Goal: Book appointment/travel/reservation

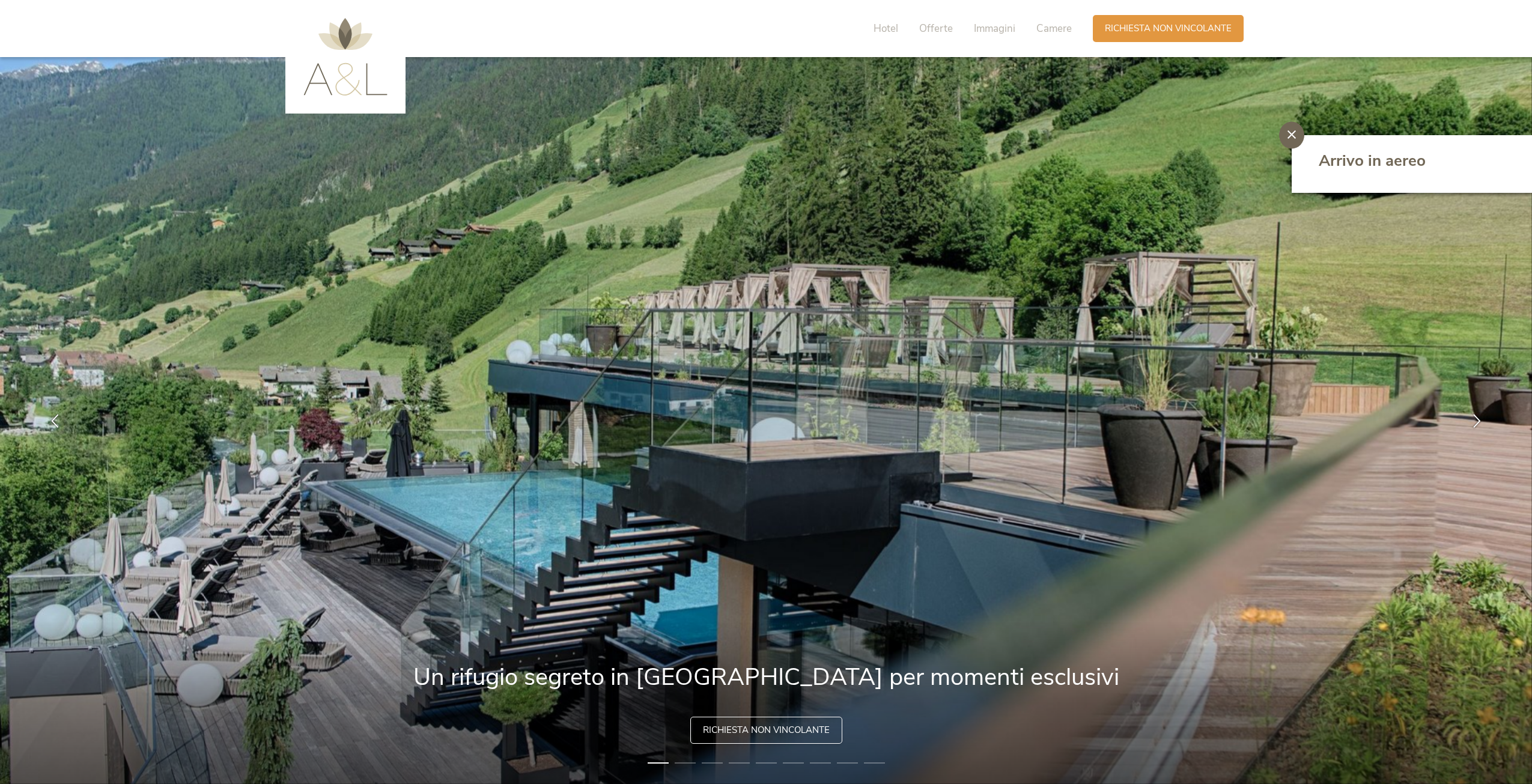
click at [764, 734] on span "Richiesta non vincolante" at bounding box center [766, 730] width 127 height 13
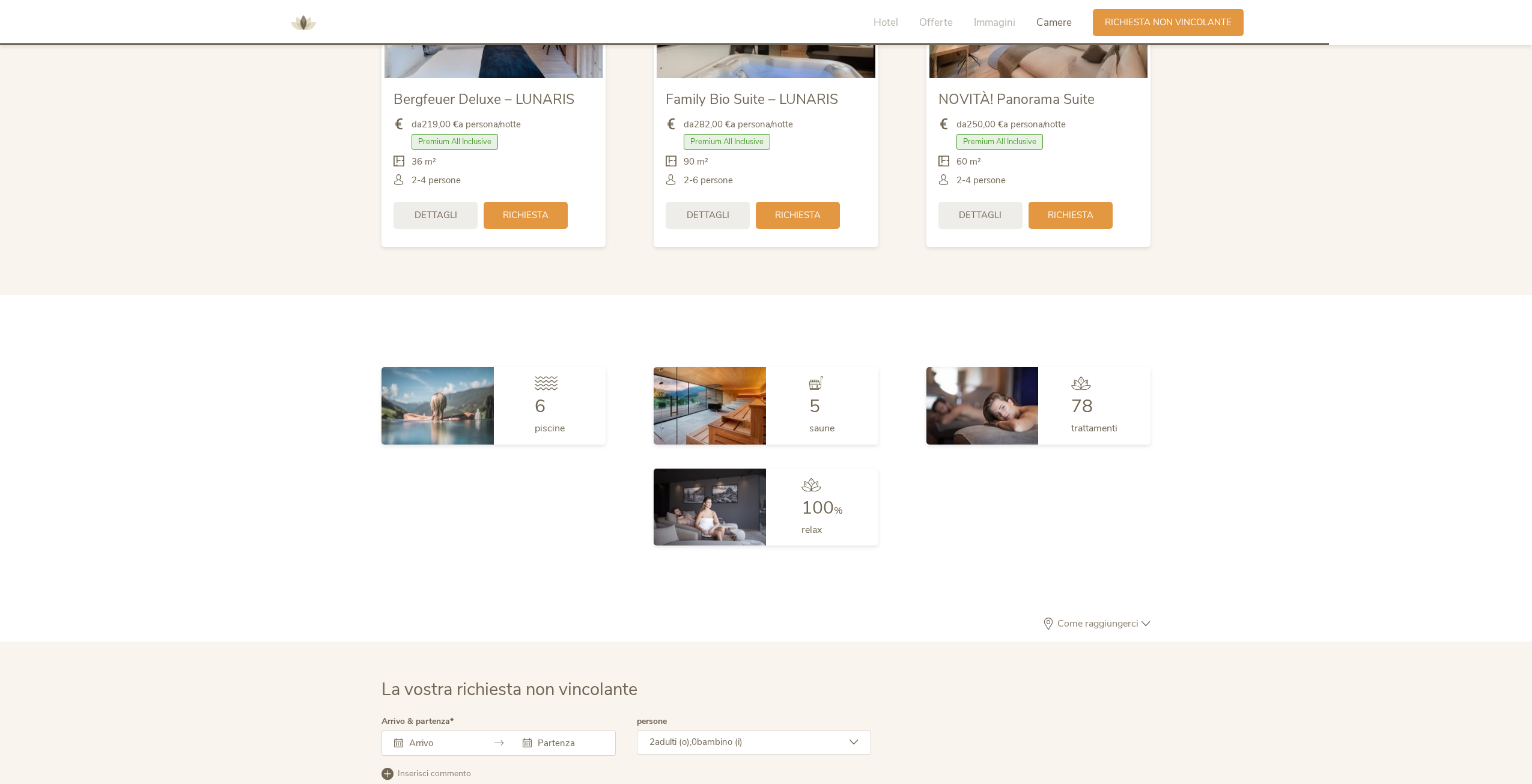
scroll to position [3139, 0]
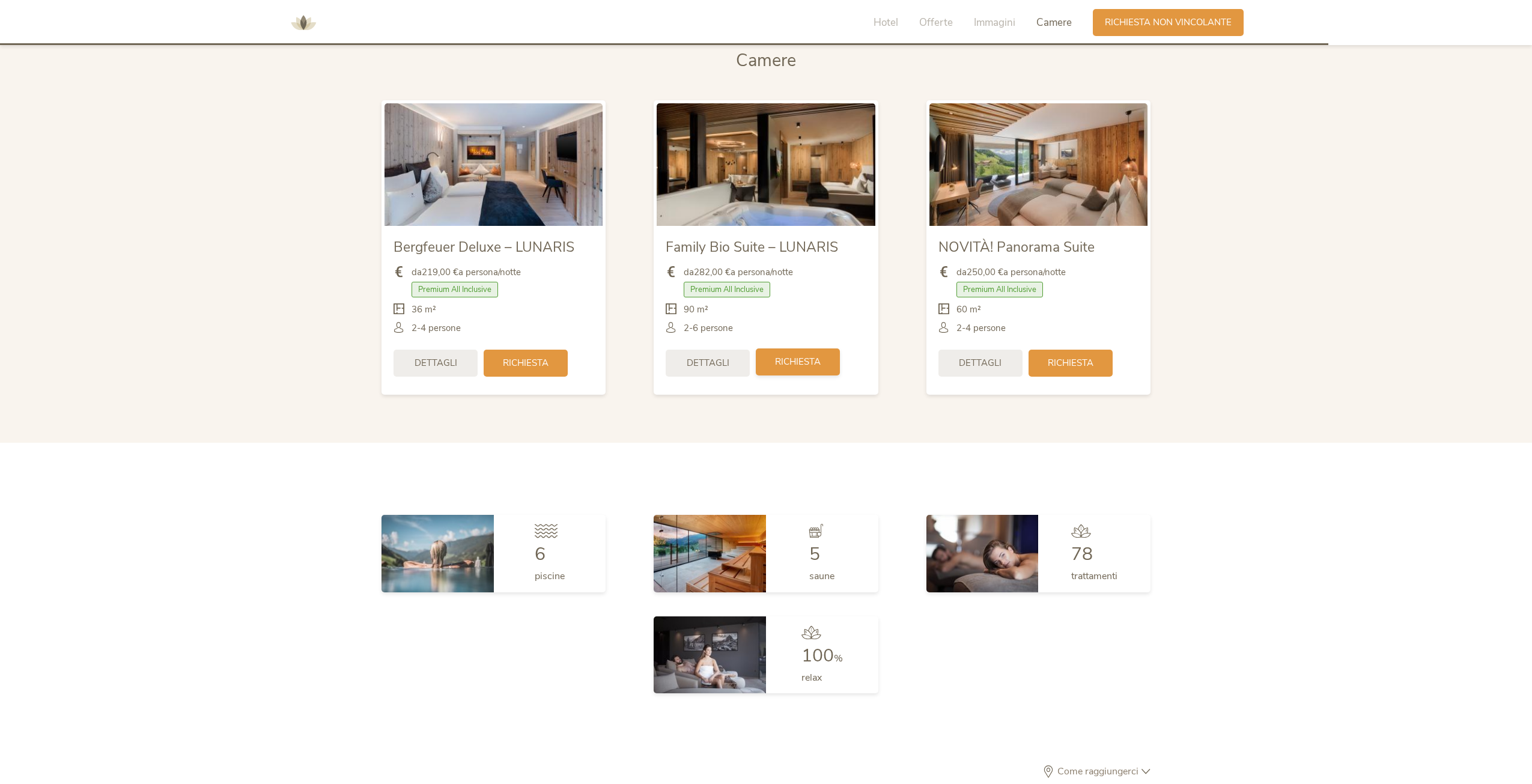
click at [804, 365] on span "Richiesta" at bounding box center [798, 362] width 46 height 13
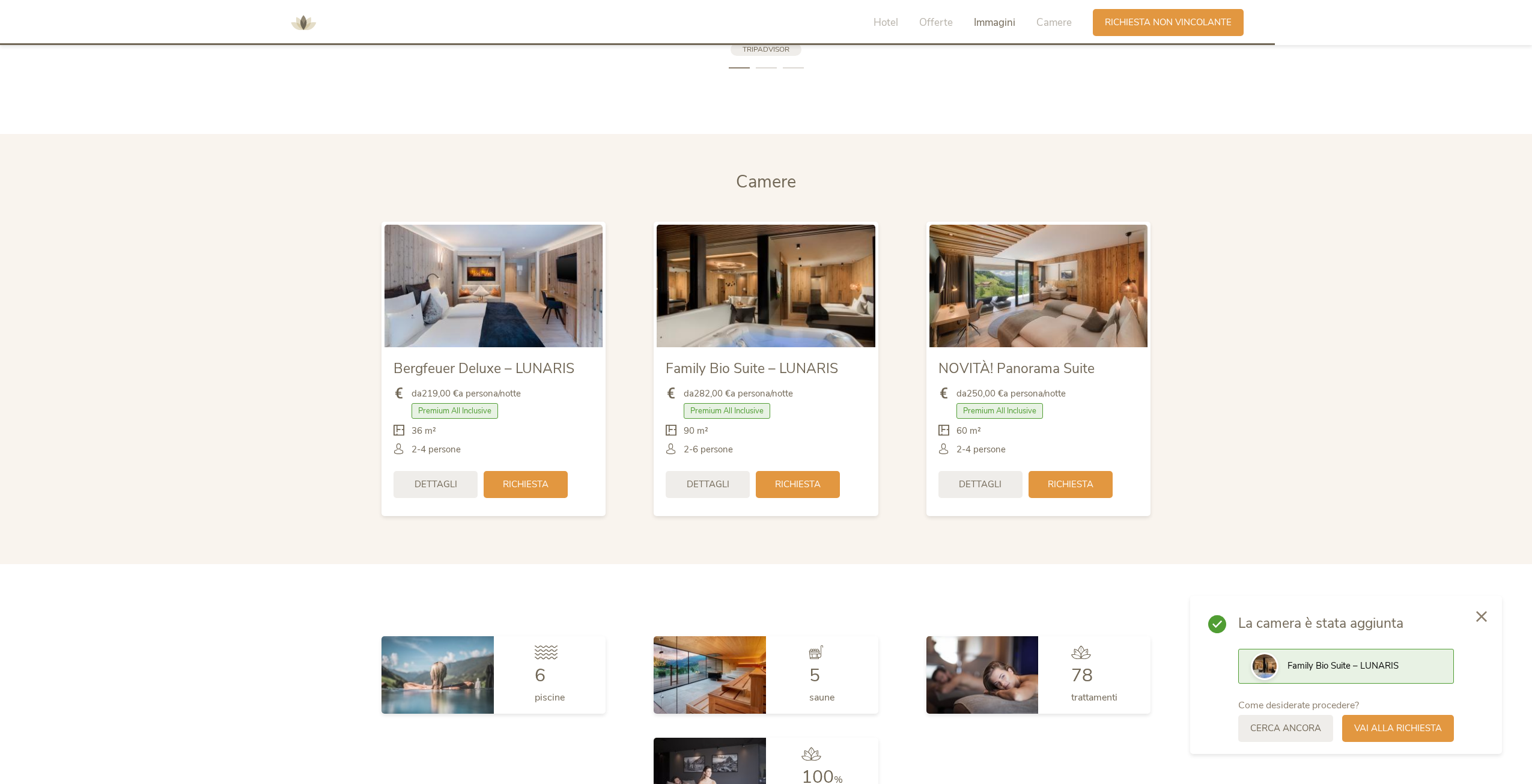
scroll to position [3019, 0]
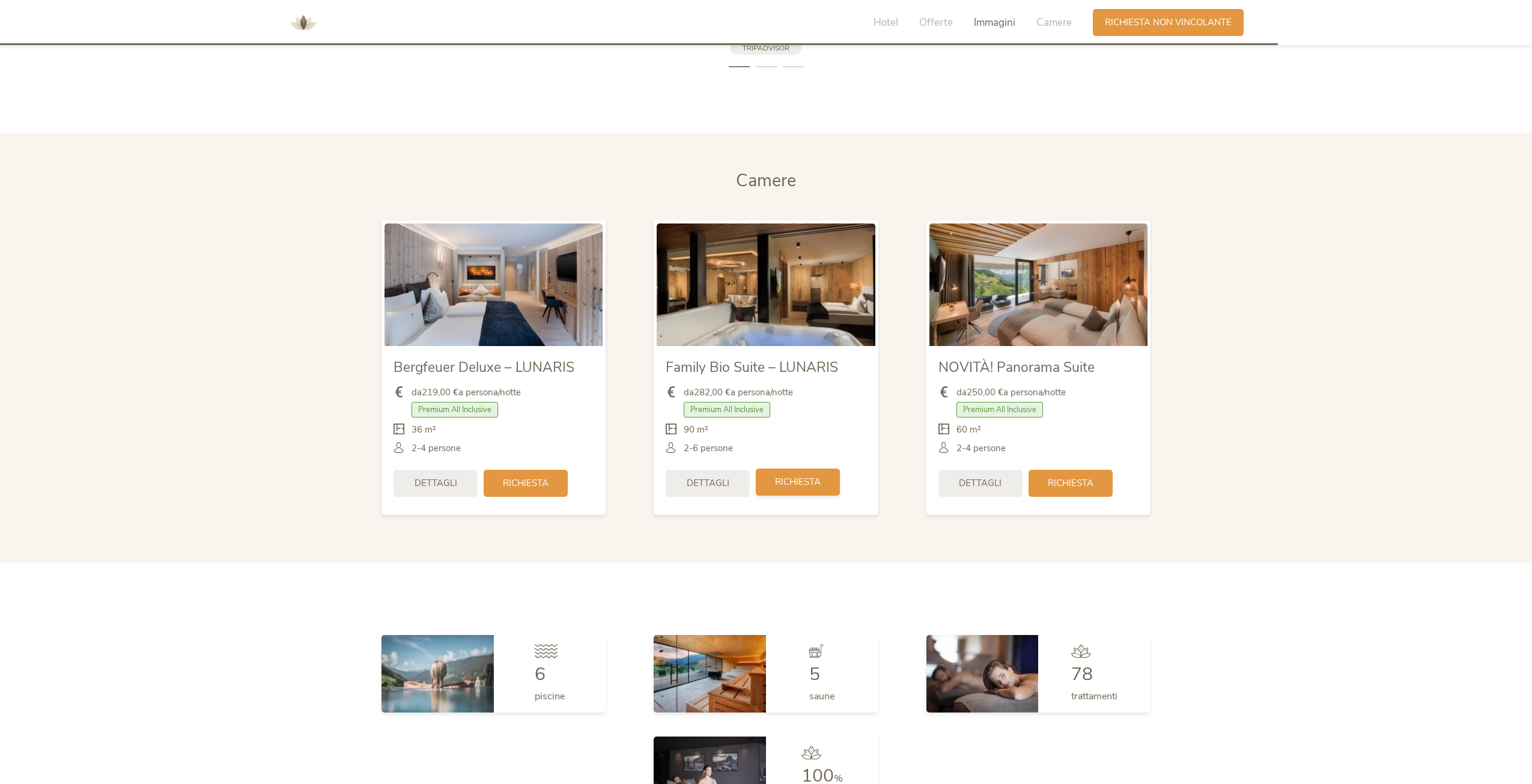
click at [799, 480] on span "Richiesta" at bounding box center [798, 482] width 46 height 13
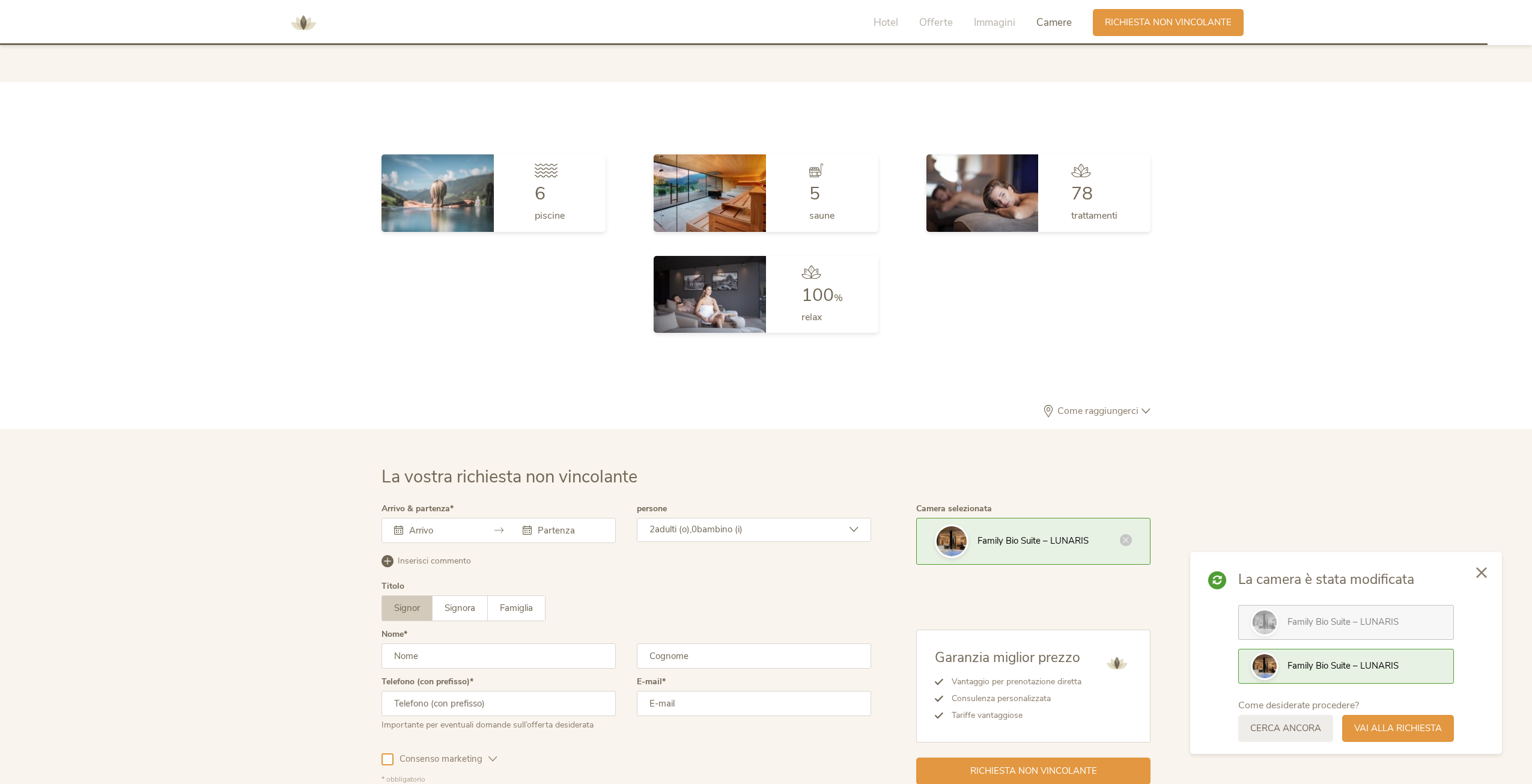
scroll to position [3620, 0]
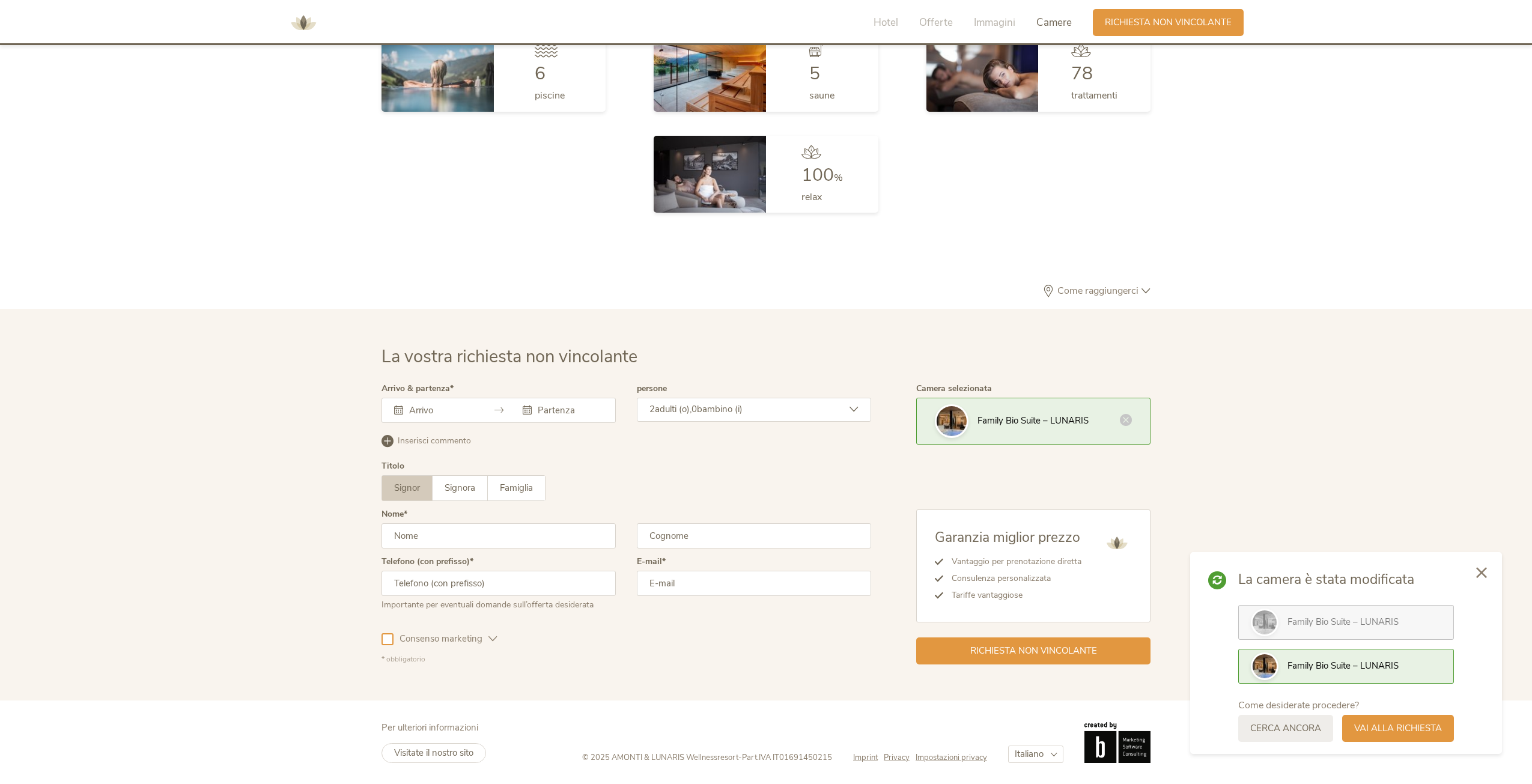
click at [417, 411] on input "text" at bounding box center [441, 410] width 68 height 12
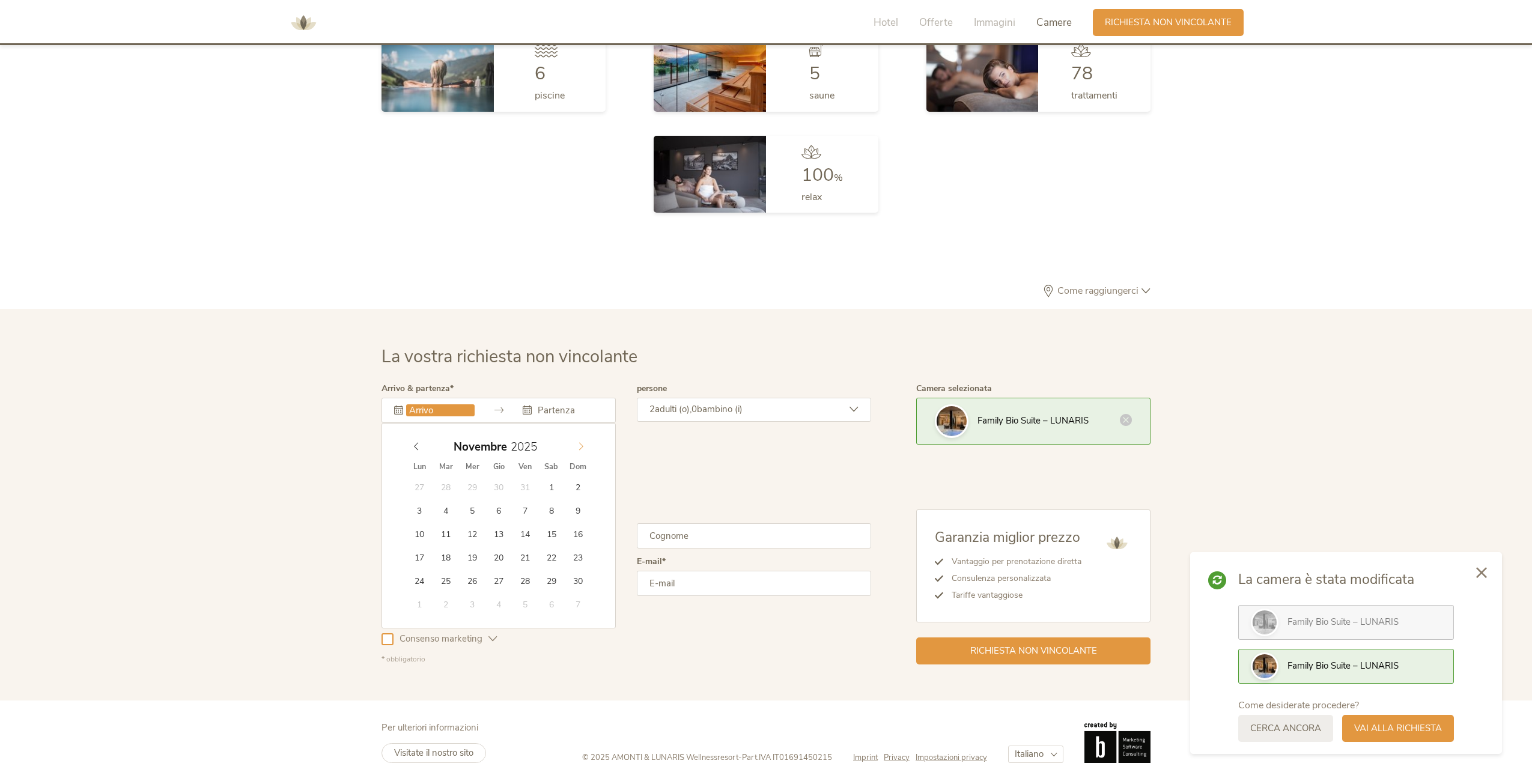
click at [584, 443] on icon at bounding box center [581, 446] width 9 height 9
click at [583, 443] on icon at bounding box center [581, 446] width 9 height 9
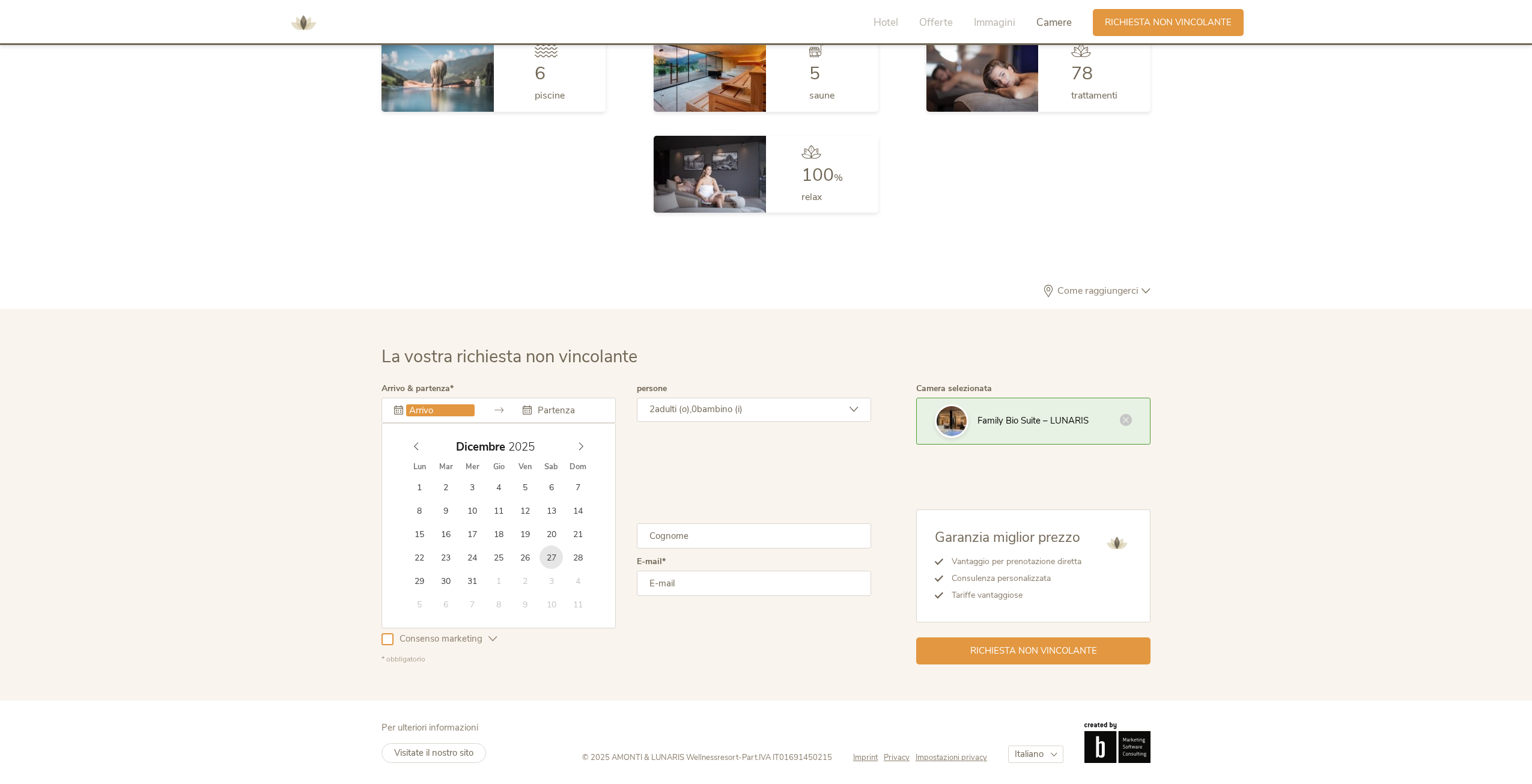
type input "[DATE]"
type input "2026"
click at [585, 443] on icon at bounding box center [581, 446] width 9 height 9
type input "[DATE]"
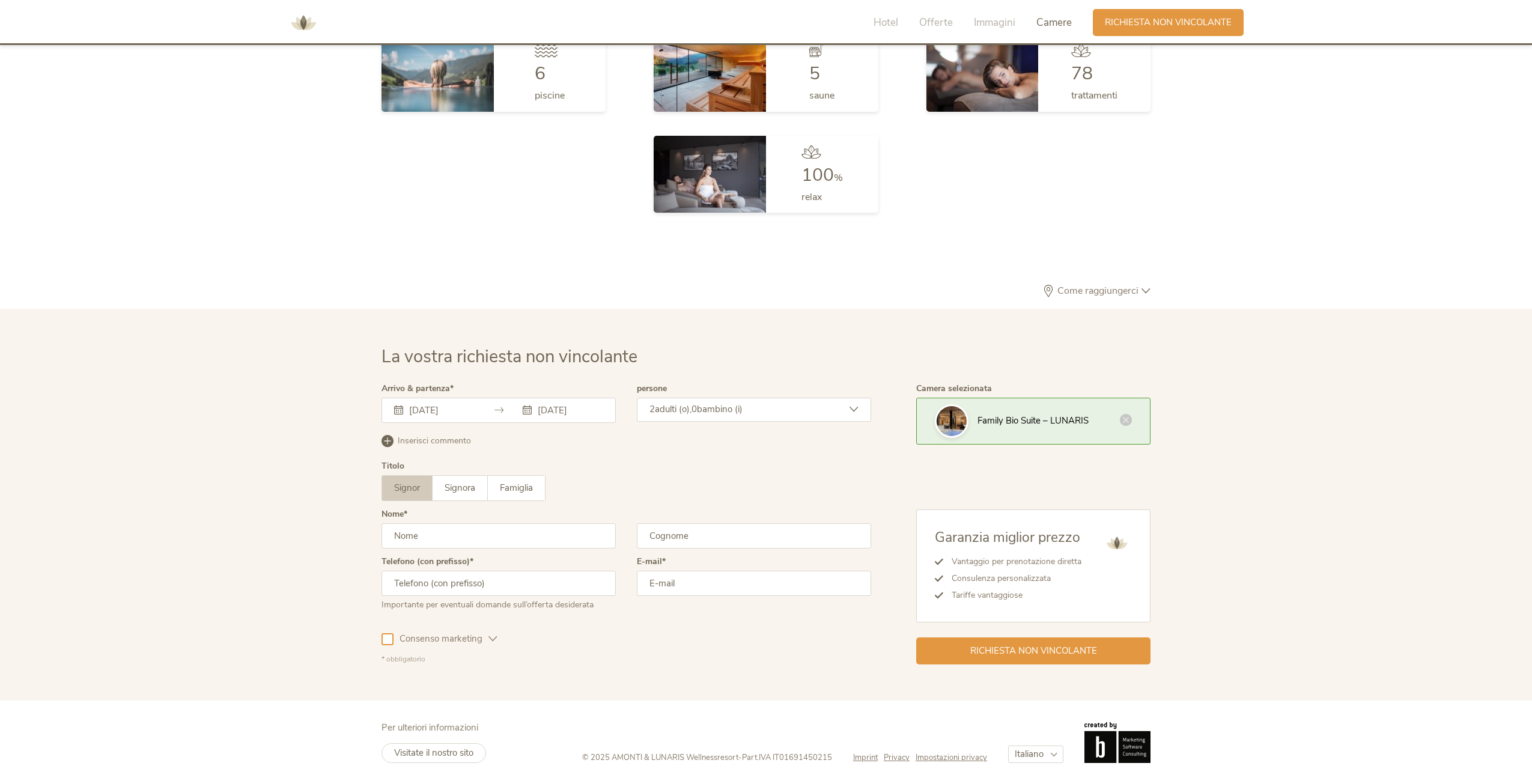
click at [713, 405] on span "bambino (i)" at bounding box center [720, 409] width 46 height 12
click at [846, 467] on icon at bounding box center [847, 468] width 17 height 17
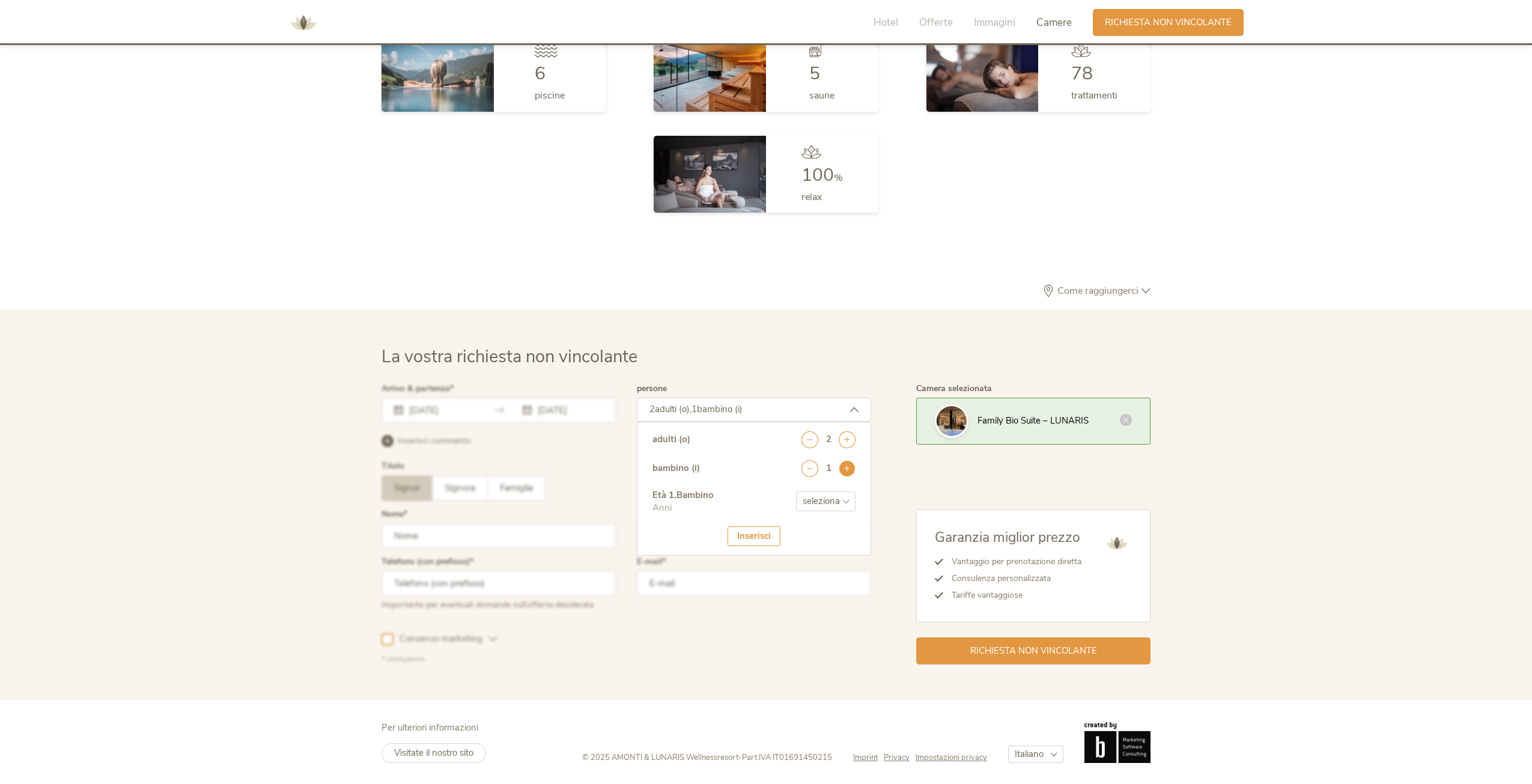
click at [846, 467] on icon at bounding box center [847, 468] width 17 height 17
click at [846, 495] on select "seleziona 0 1 2 3 4 5 6 7 8 9 10 11 12 13 14 15 16 17" at bounding box center [826, 501] width 60 height 20
select select "10"
click at [796, 491] on select "seleziona 0 1 2 3 4 5 6 7 8 9 10 11 12 13 14 15 16 17" at bounding box center [826, 501] width 60 height 20
click at [845, 536] on select "seleziona 0 1 2 3 4 5 6 7 8 9 10 11 12 13 14 15 16 17" at bounding box center [826, 539] width 60 height 20
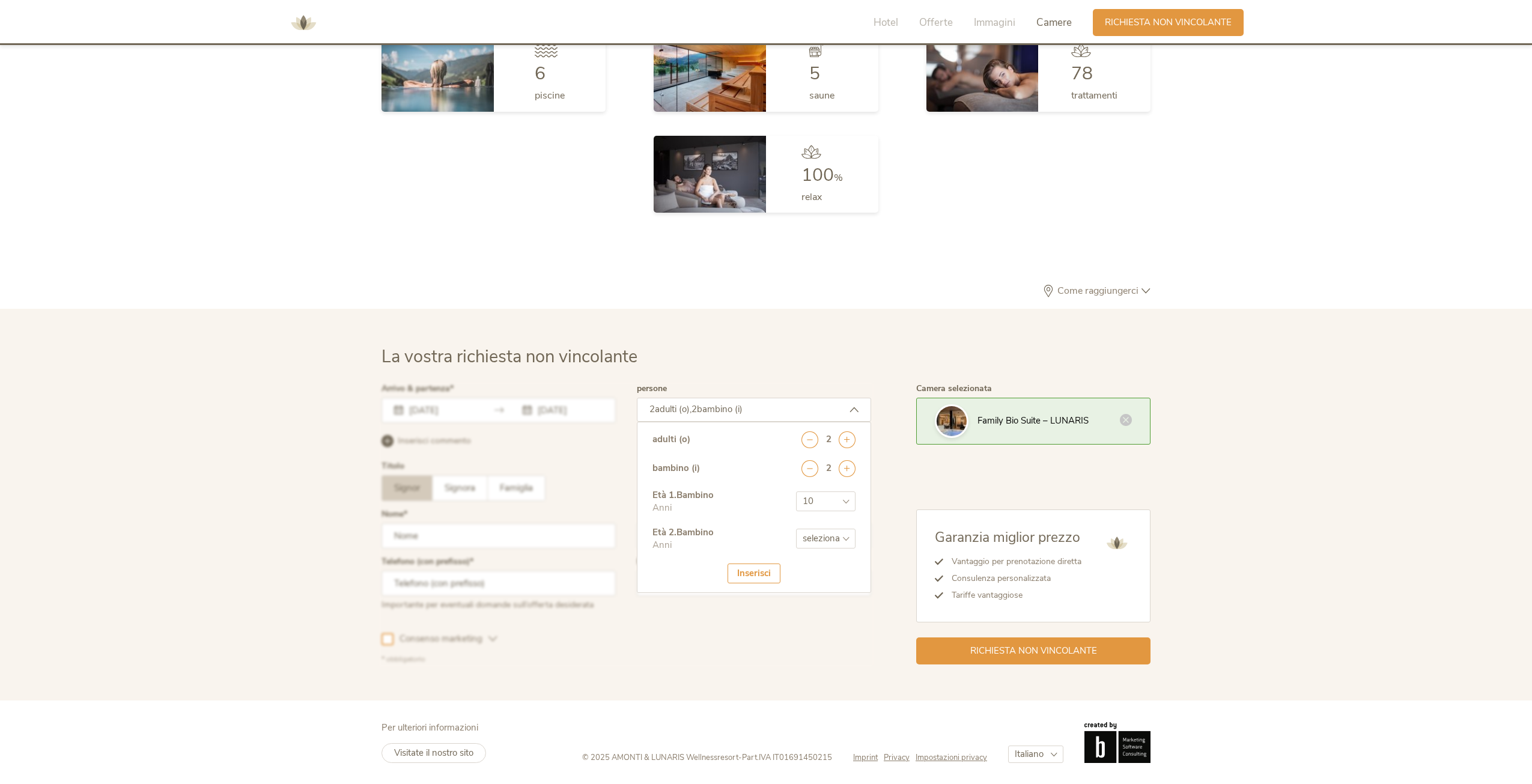
select select "11"
click at [796, 529] on select "seleziona 0 1 2 3 4 5 6 7 8 9 10 11 12 13 14 15 16 17" at bounding box center [826, 539] width 60 height 20
click at [761, 570] on div "Inserisci" at bounding box center [754, 574] width 53 height 20
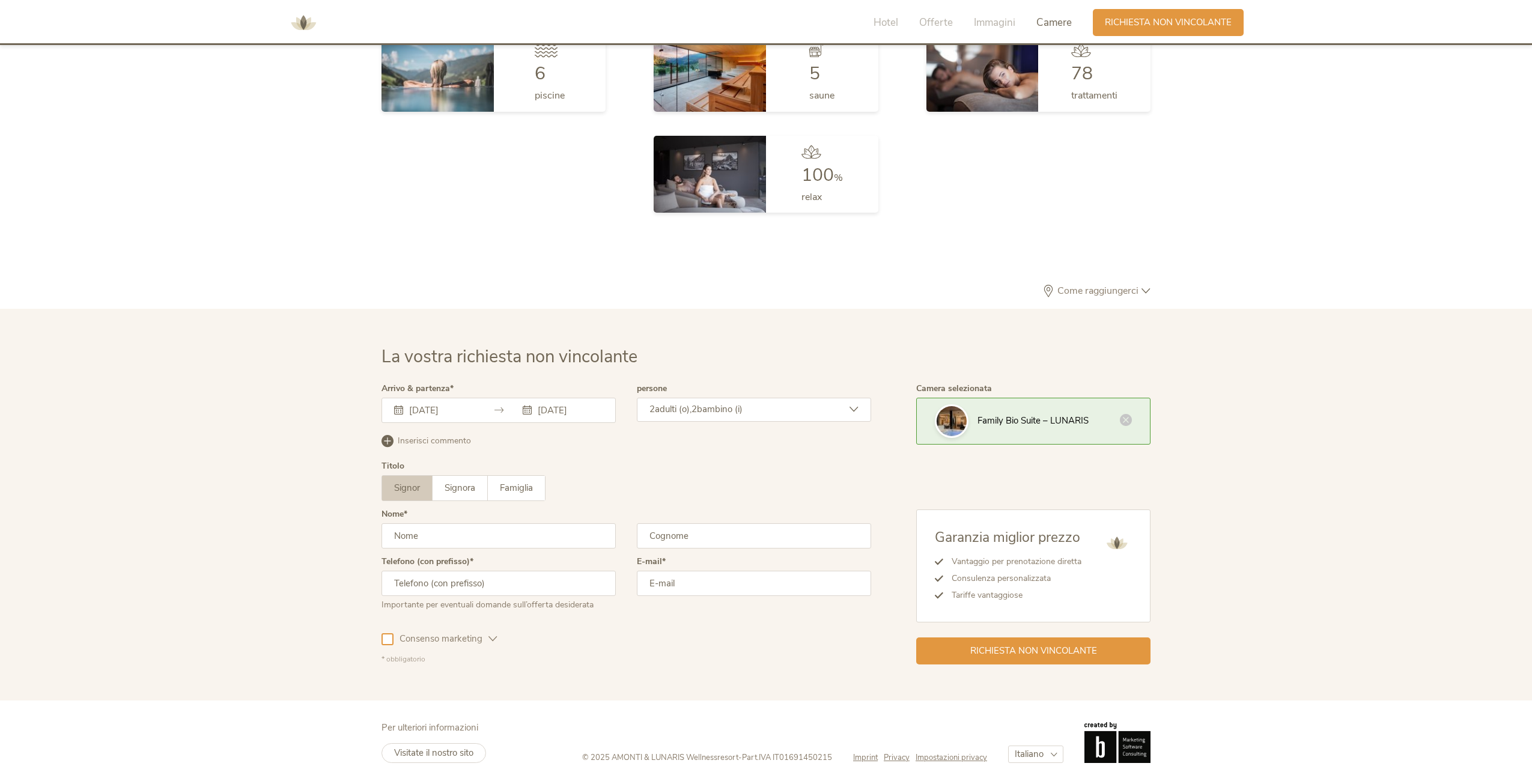
click at [581, 536] on input "text" at bounding box center [499, 536] width 234 height 25
type input "[PERSON_NAME]"
click at [662, 536] on input "text" at bounding box center [754, 536] width 234 height 25
type input "[PERSON_NAME]"
click at [588, 589] on input "text" at bounding box center [499, 583] width 234 height 25
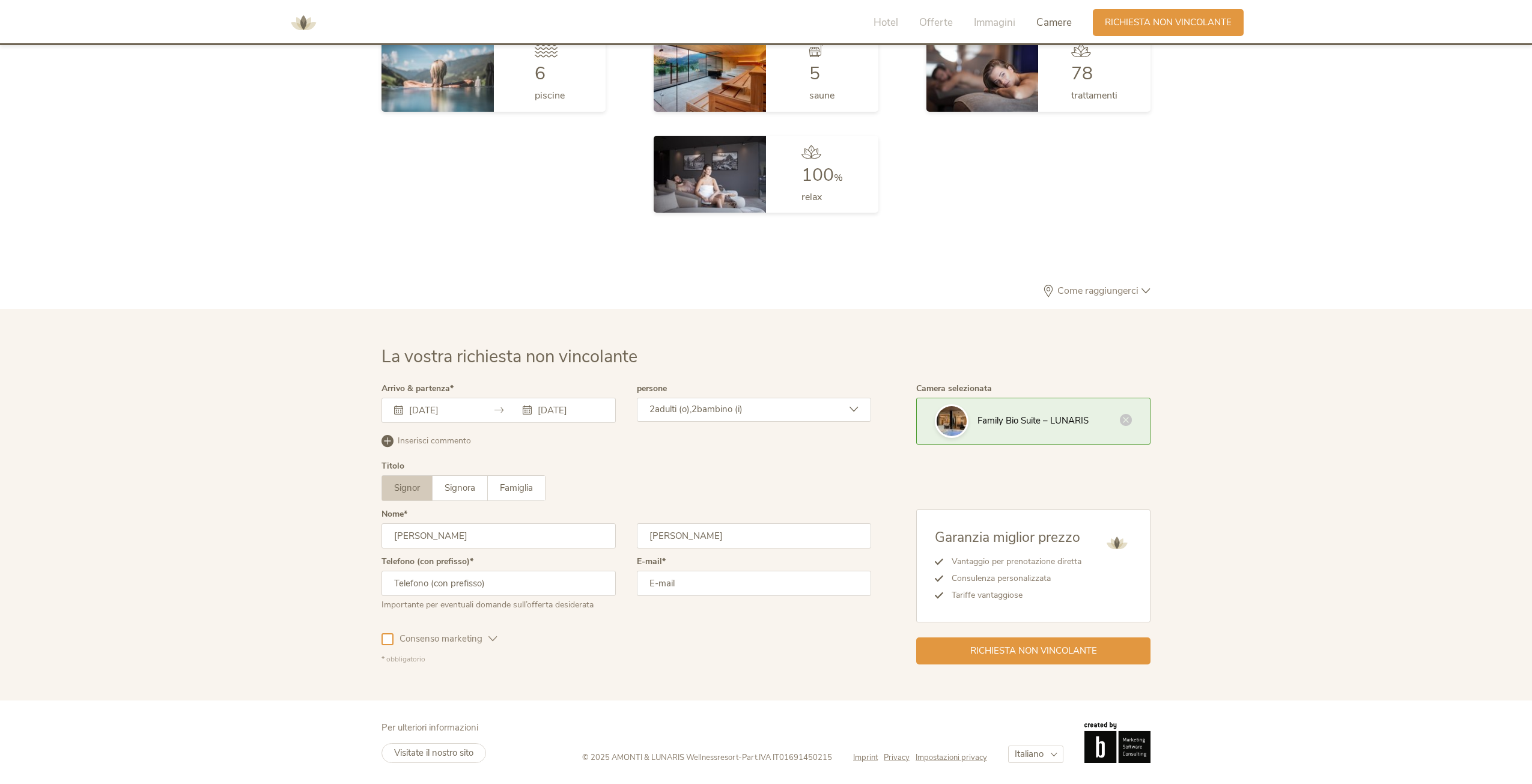
type input "3454714972"
click at [658, 589] on input "email" at bounding box center [754, 583] width 234 height 25
type input "[PERSON_NAME][EMAIL_ADDRESS][PERSON_NAME][DOMAIN_NAME]"
click at [388, 636] on div at bounding box center [388, 639] width 12 height 12
click at [533, 480] on label "Famiglia" at bounding box center [516, 488] width 57 height 25
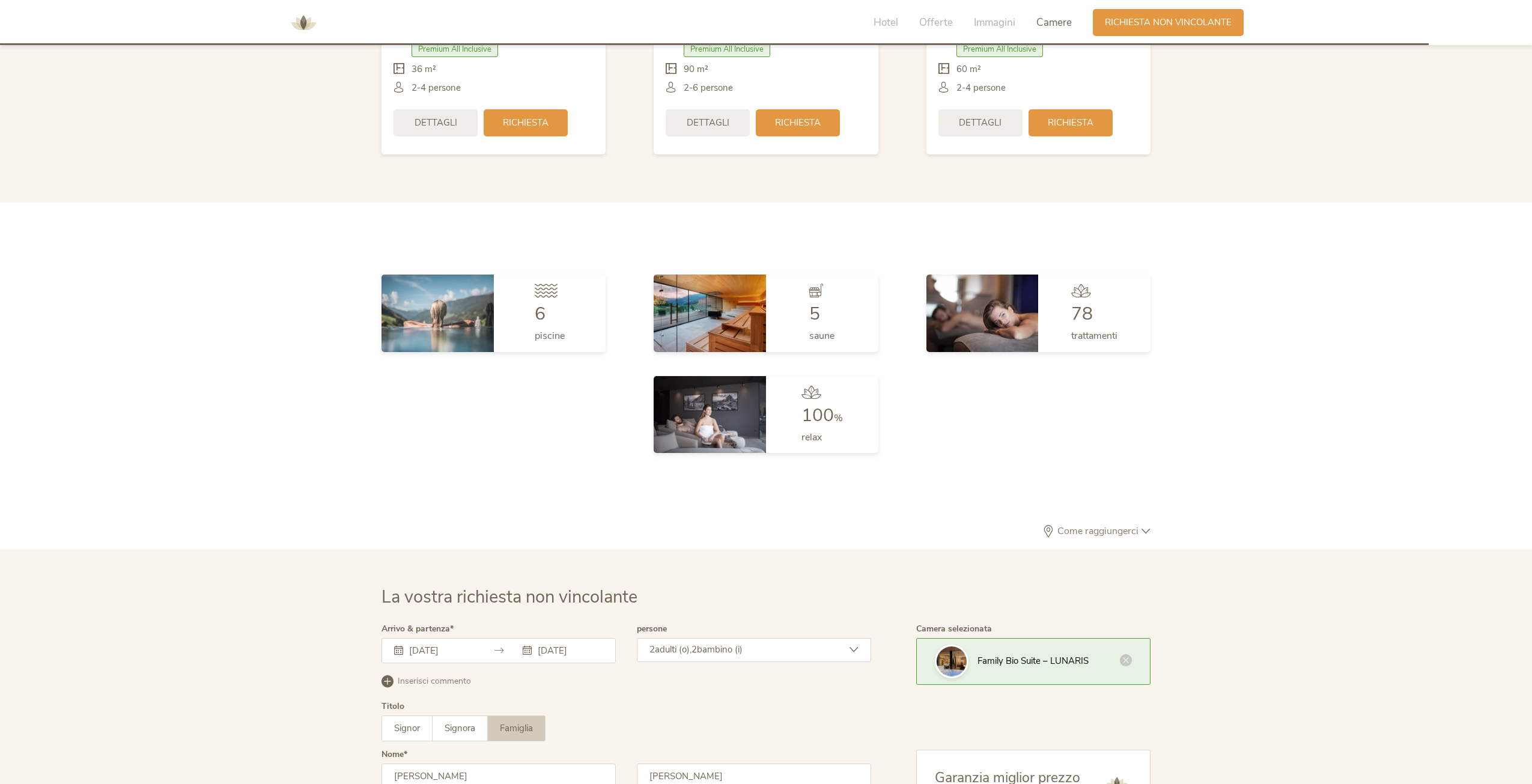
scroll to position [3199, 0]
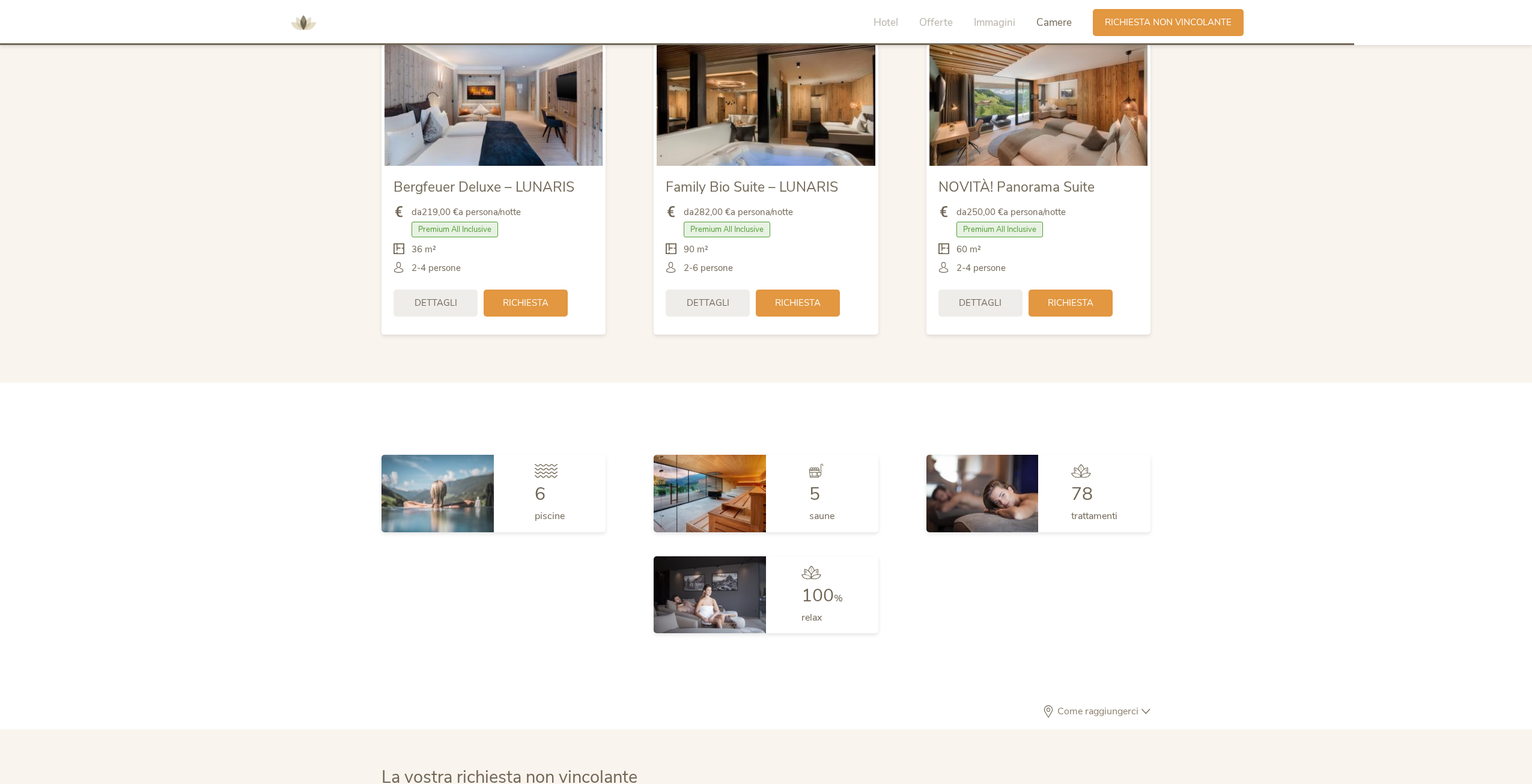
click at [982, 301] on span "Dettagli" at bounding box center [980, 303] width 43 height 13
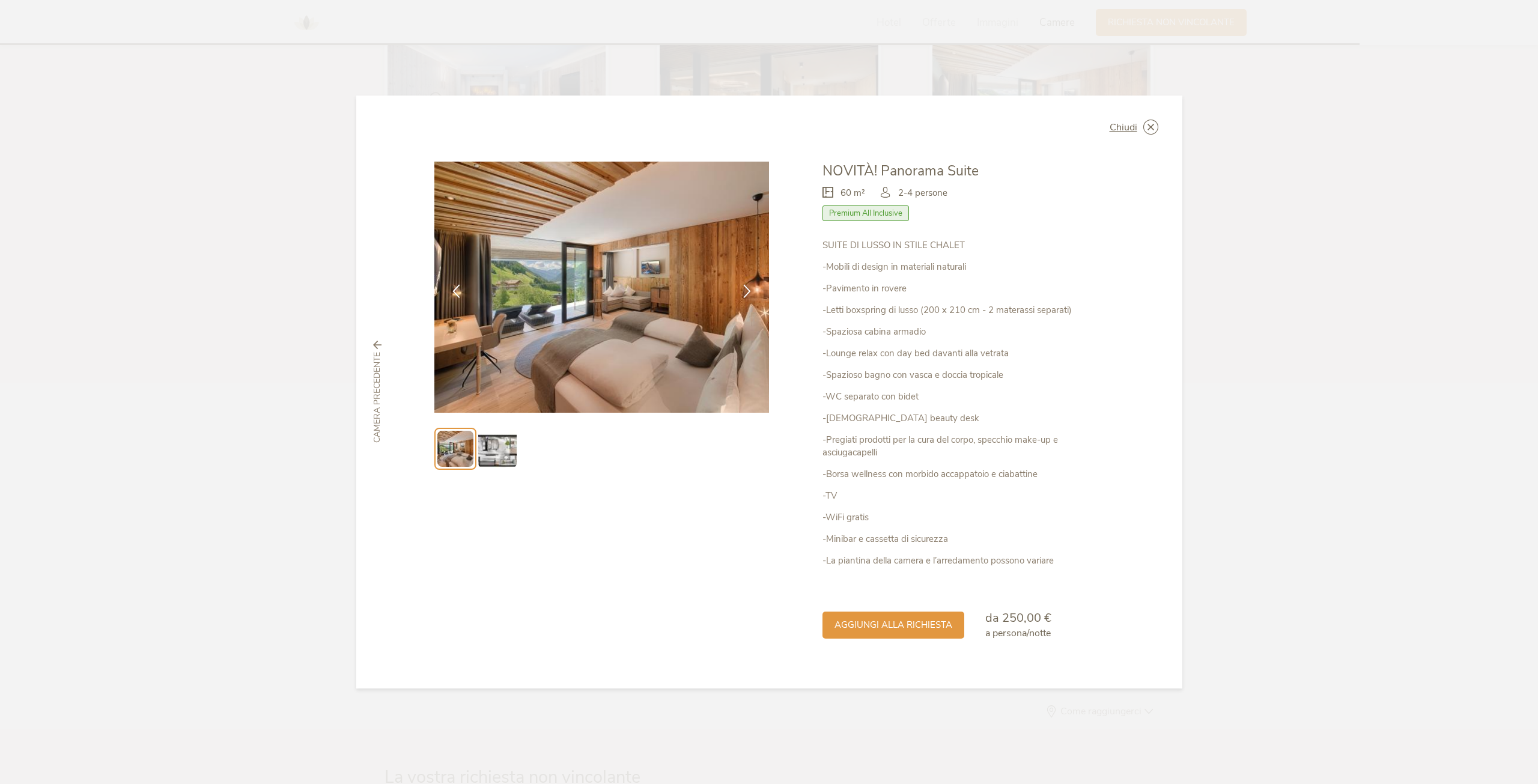
click at [501, 453] on img at bounding box center [497, 449] width 38 height 38
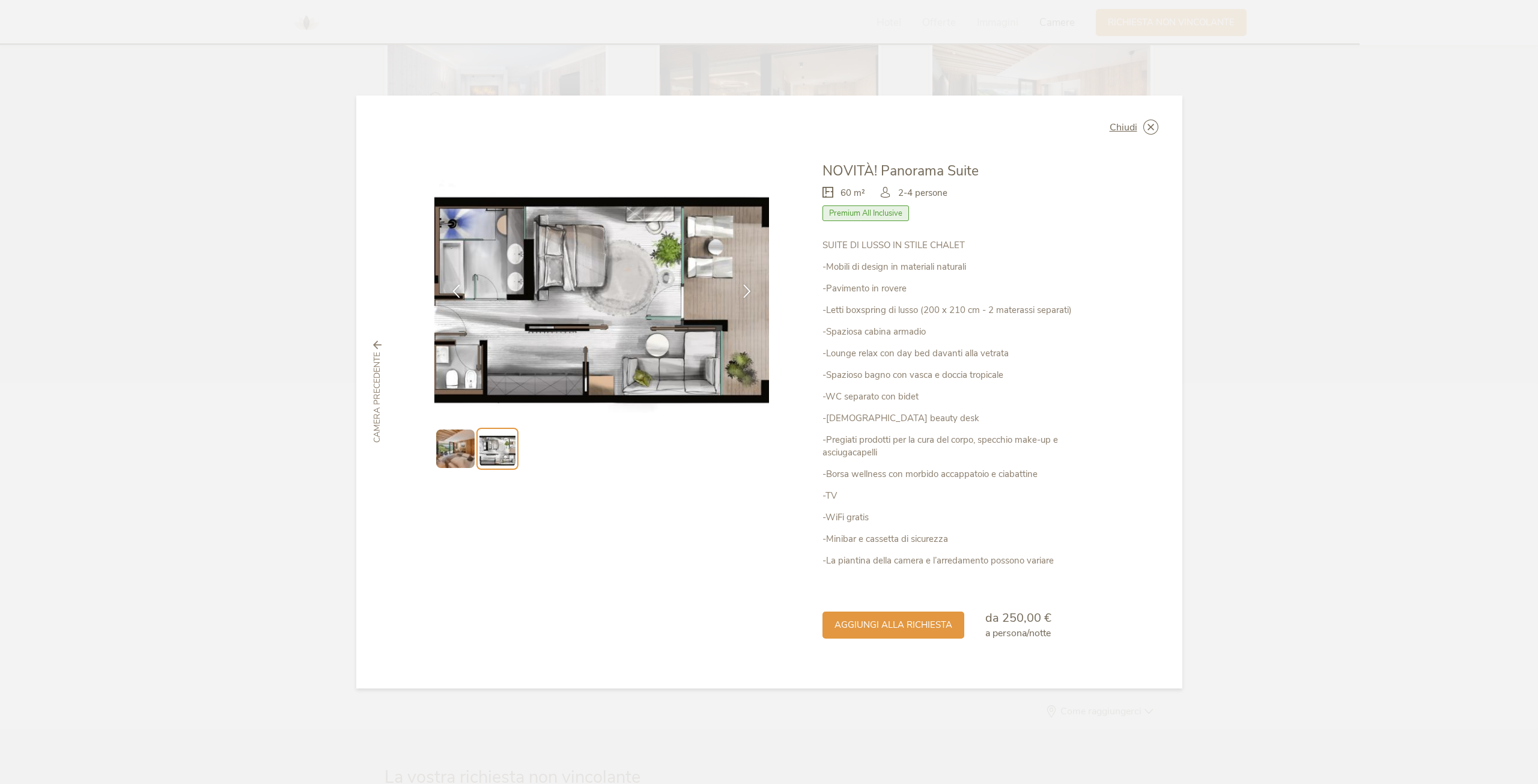
click at [463, 453] on img at bounding box center [455, 449] width 38 height 38
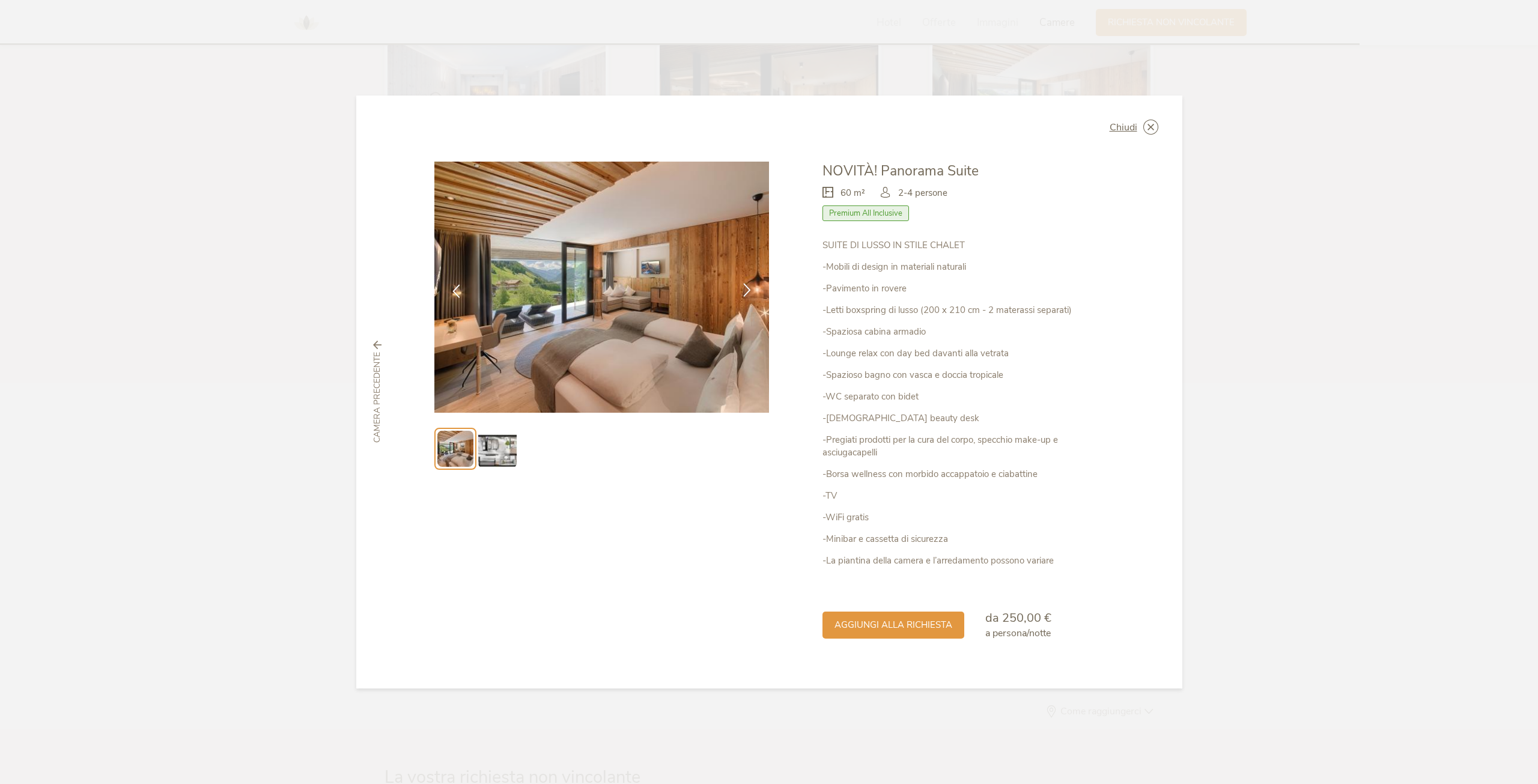
click at [756, 281] on div at bounding box center [747, 291] width 38 height 38
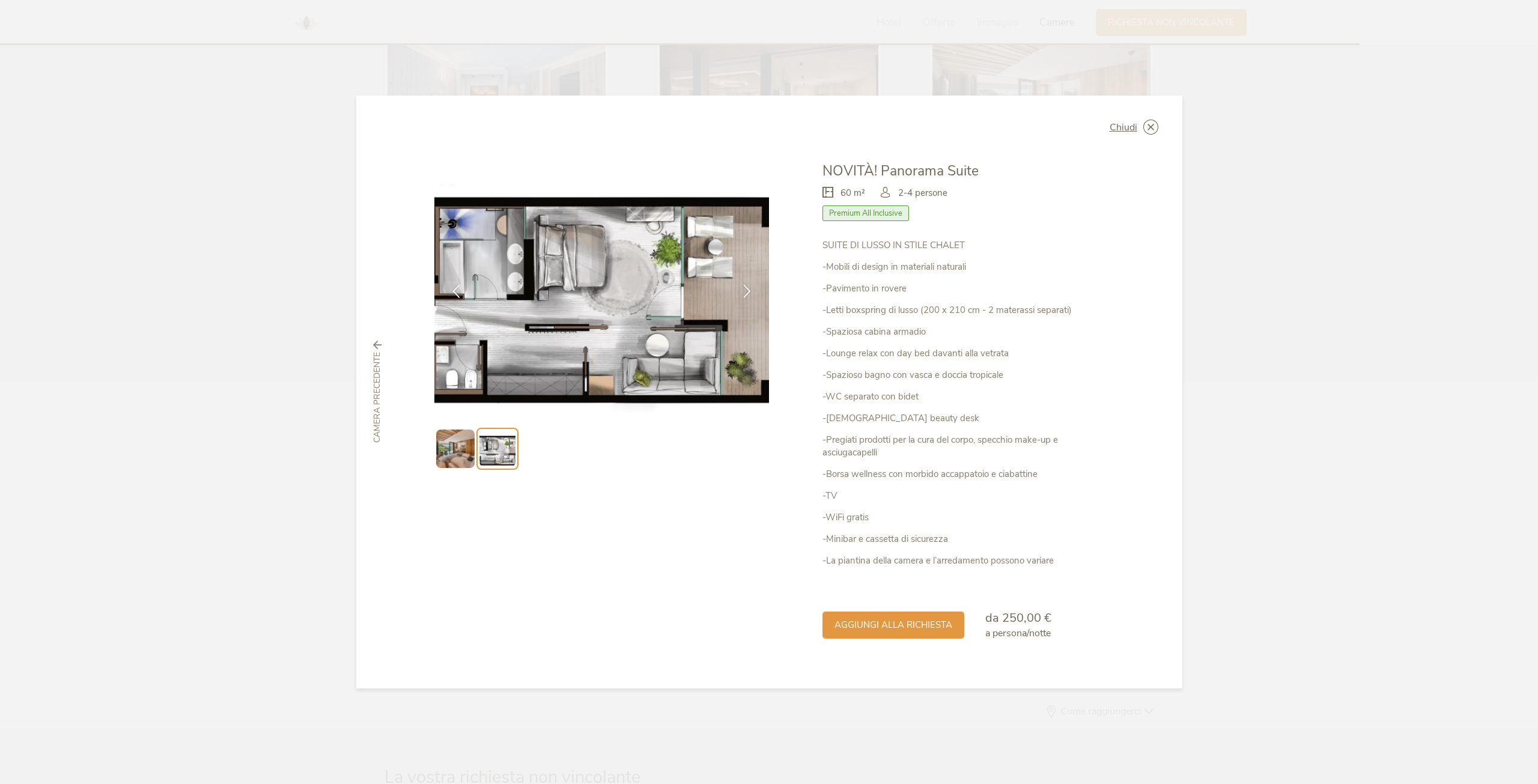
click at [378, 342] on icon at bounding box center [377, 345] width 9 height 9
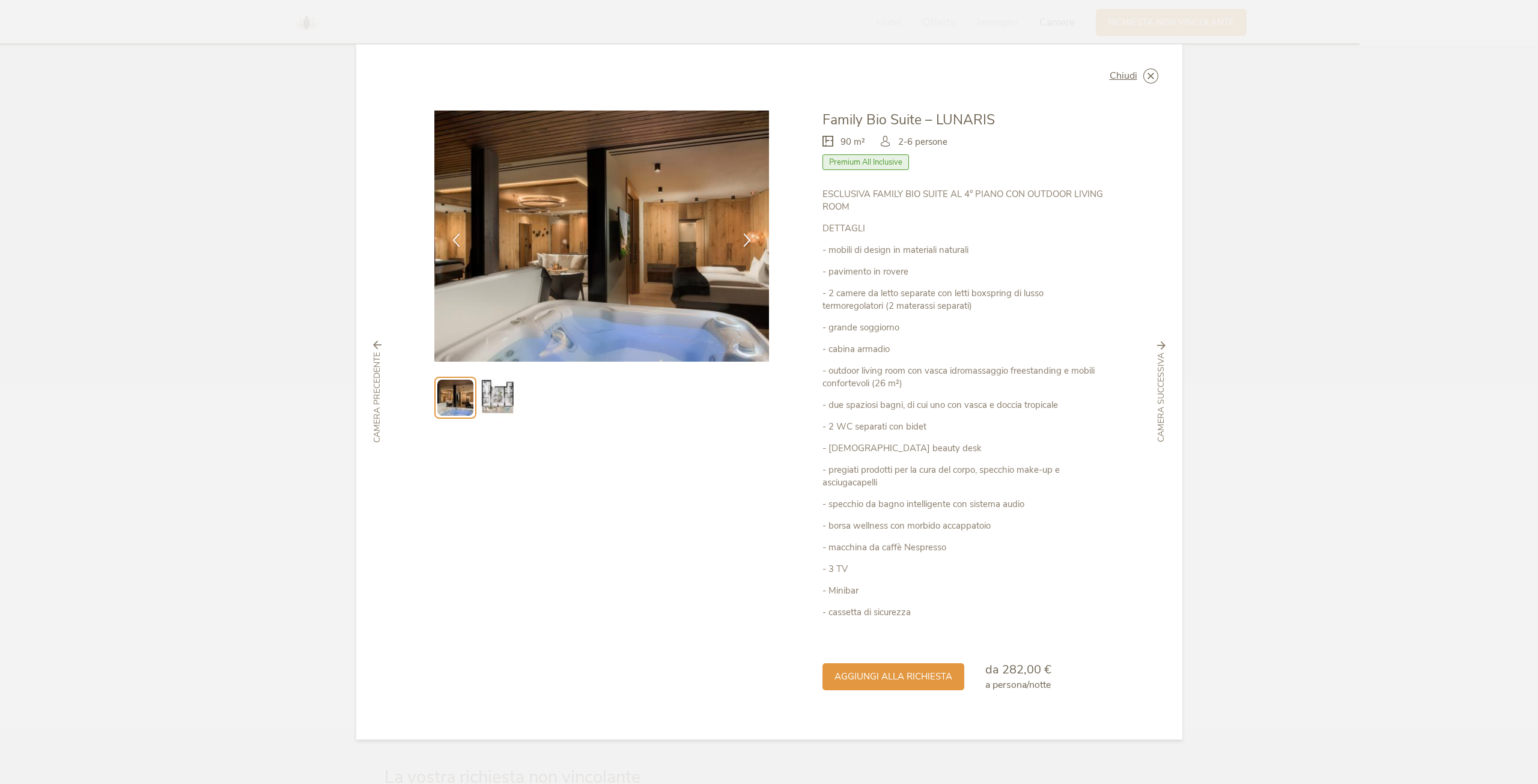
click at [500, 388] on img at bounding box center [497, 397] width 38 height 38
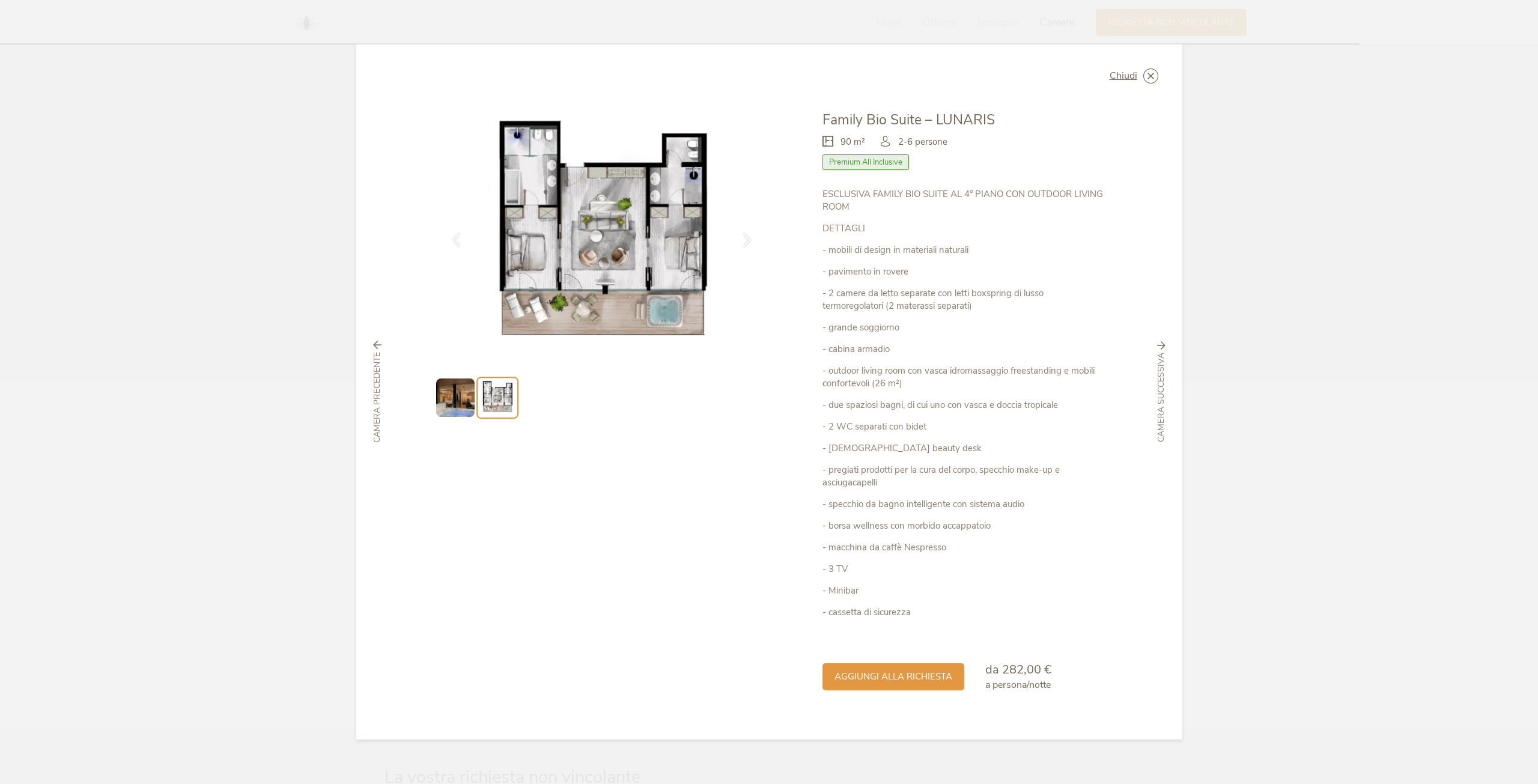
click at [378, 342] on icon at bounding box center [377, 345] width 9 height 9
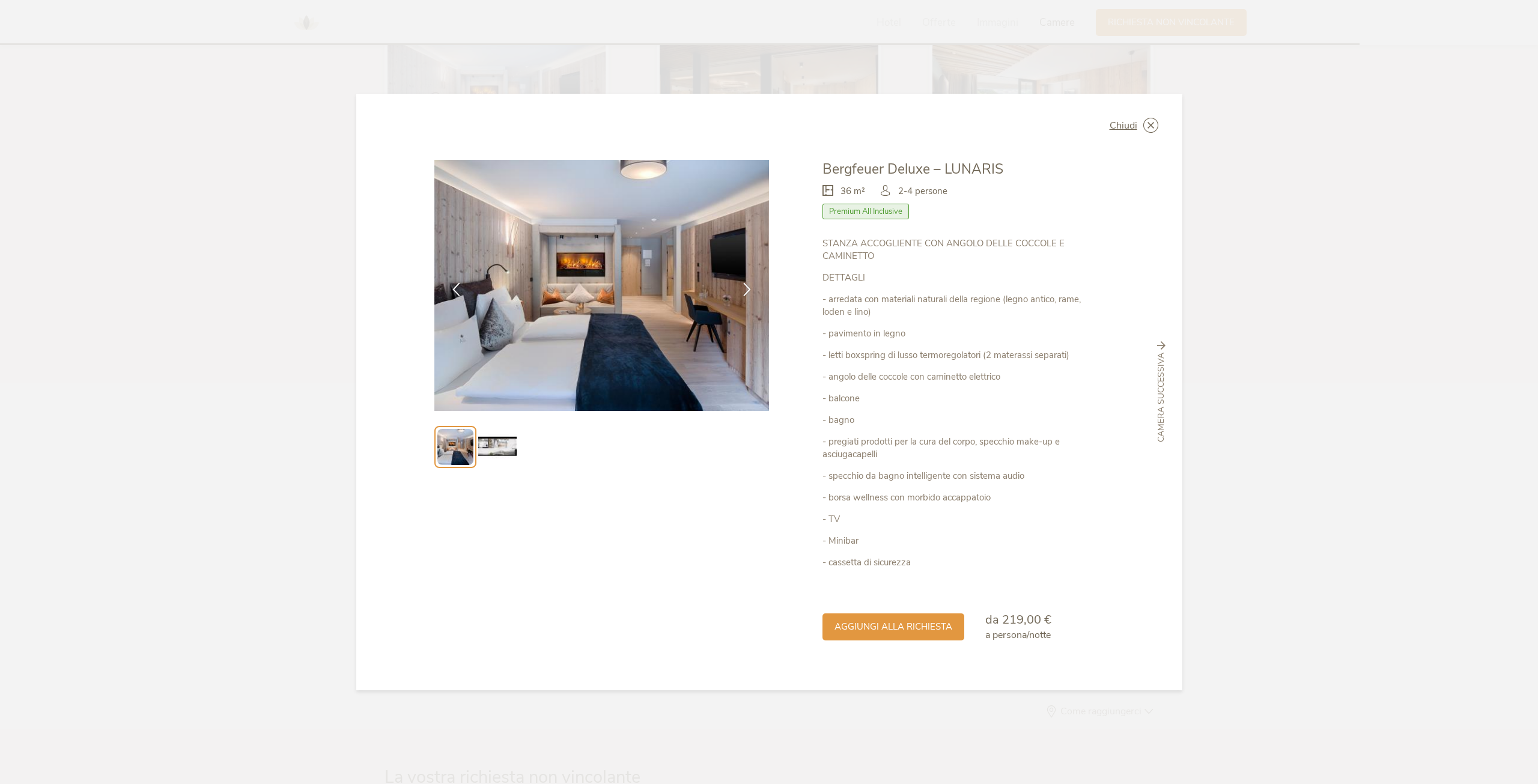
click at [501, 442] on img at bounding box center [497, 447] width 38 height 38
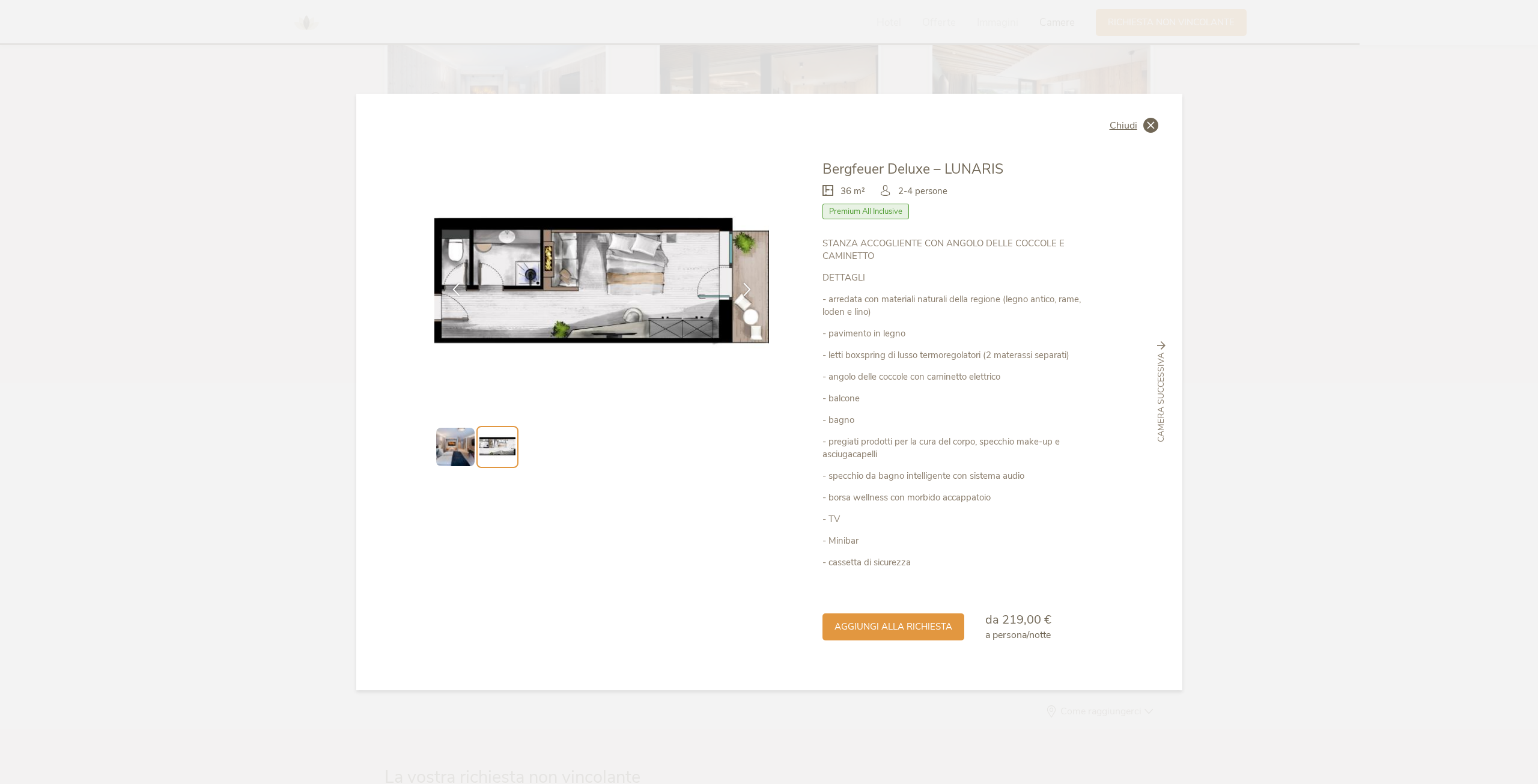
click at [1130, 123] on span "Chiudi" at bounding box center [1123, 125] width 27 height 9
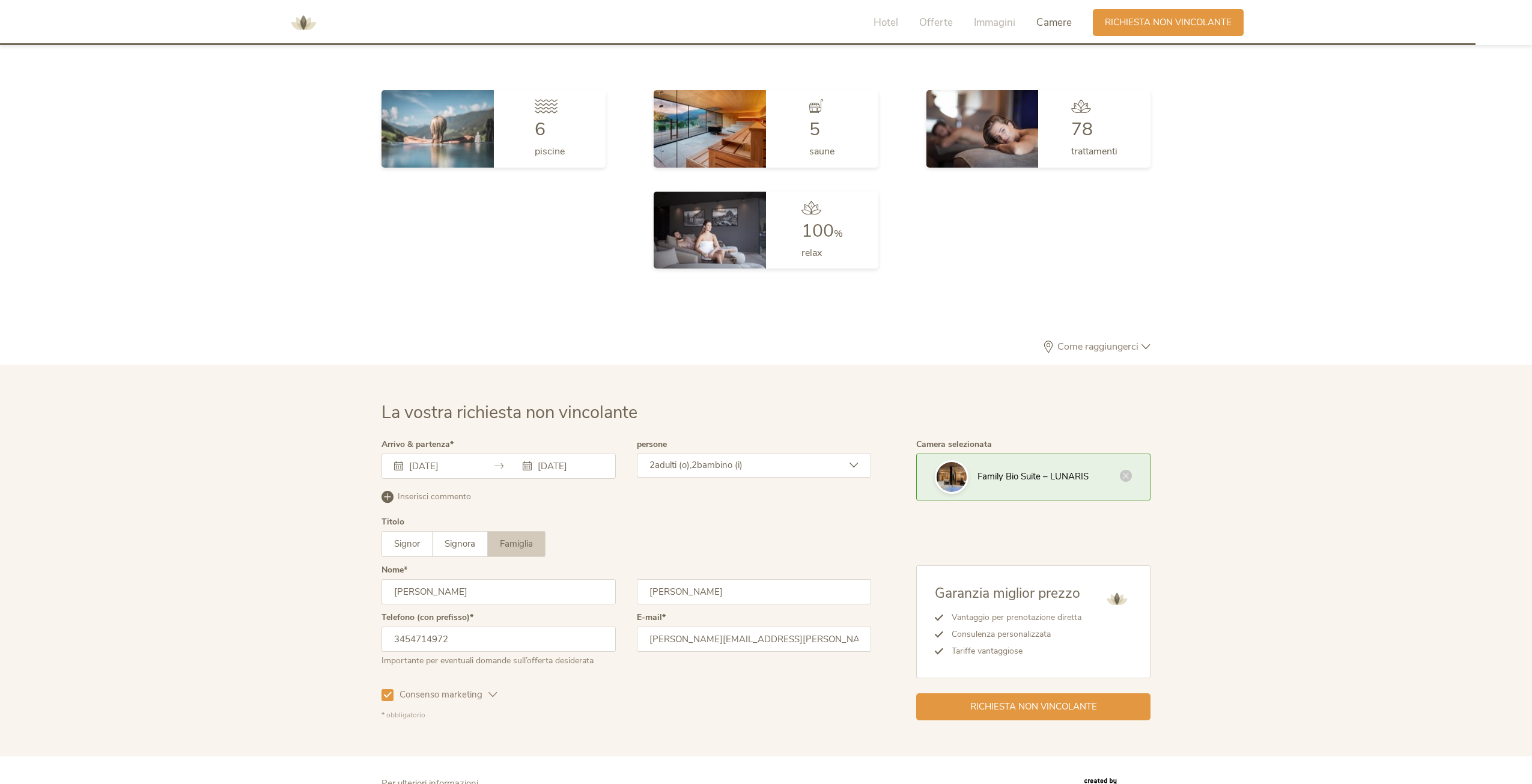
scroll to position [3620, 0]
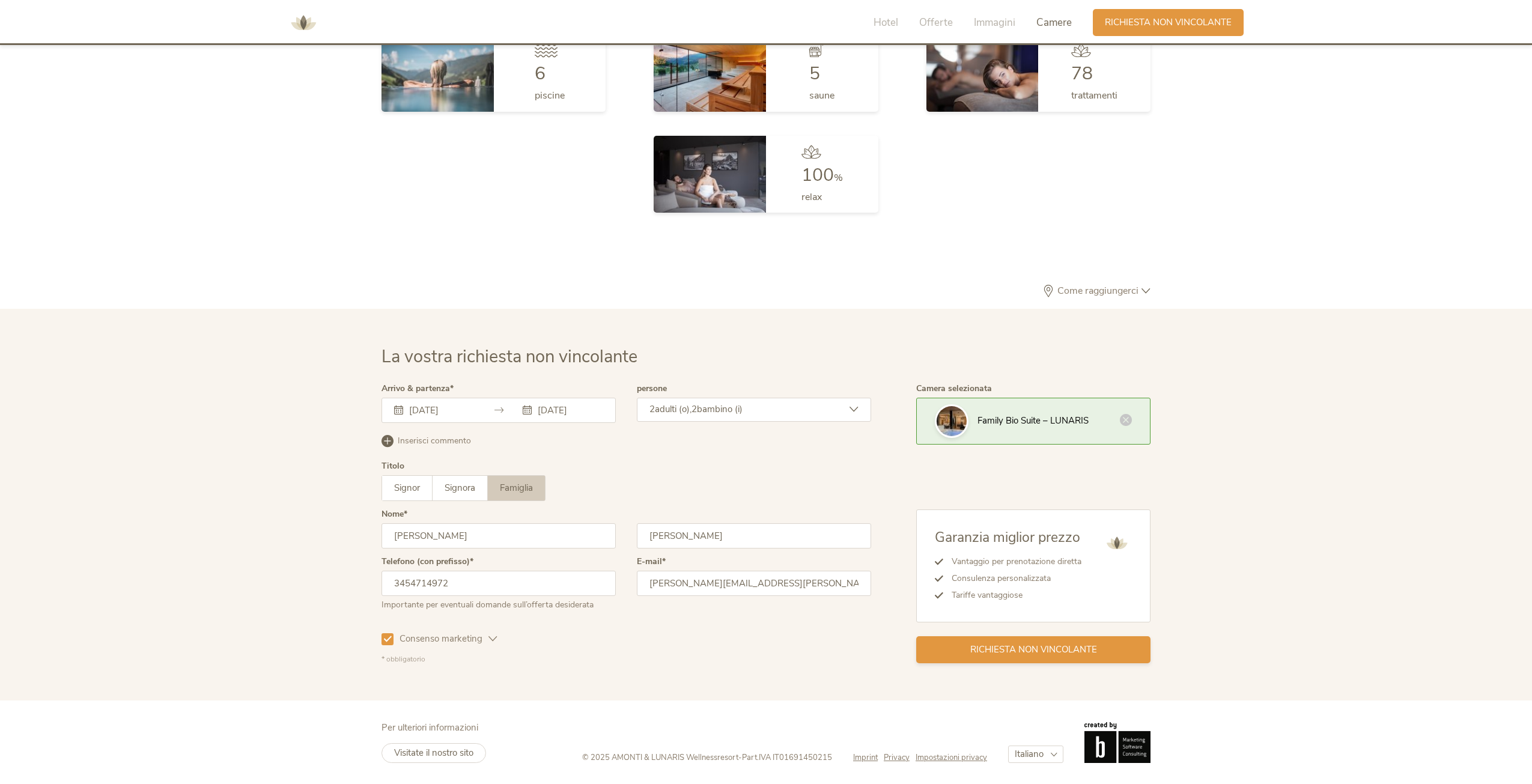
click at [1014, 647] on span "Richiesta non vincolante" at bounding box center [1033, 649] width 127 height 13
